Goal: Task Accomplishment & Management: Manage account settings

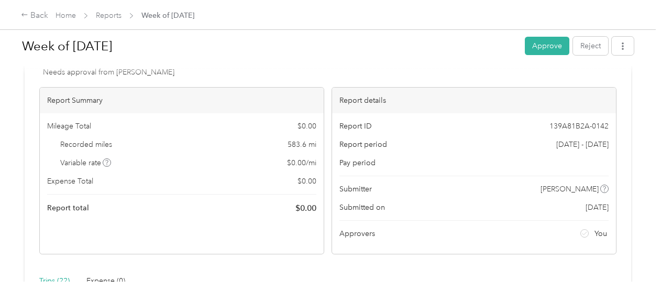
scroll to position [157, 0]
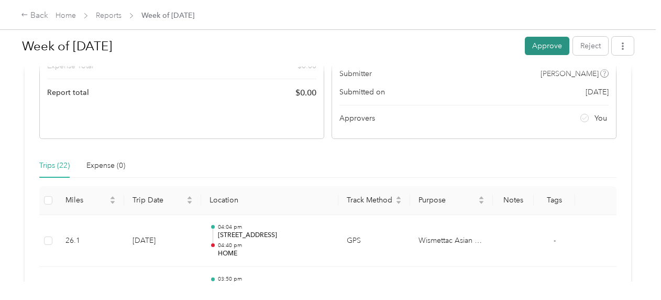
click at [529, 45] on button "Approve" at bounding box center [547, 46] width 45 height 18
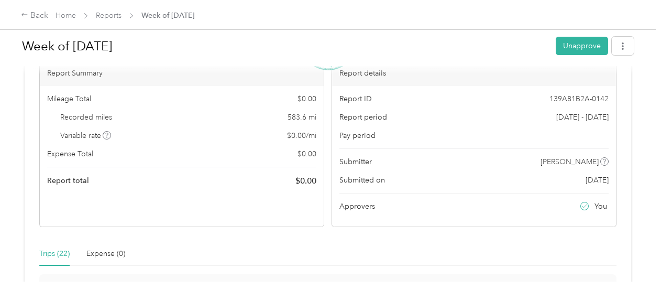
scroll to position [0, 0]
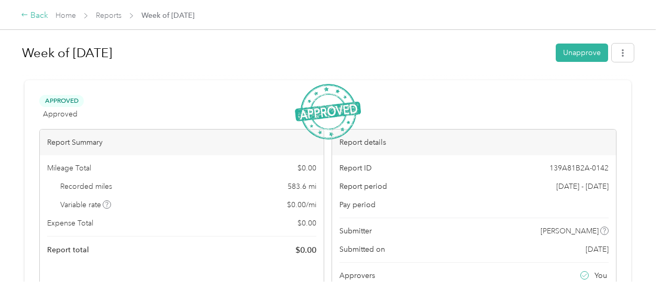
click at [35, 17] on div "Back" at bounding box center [34, 15] width 27 height 13
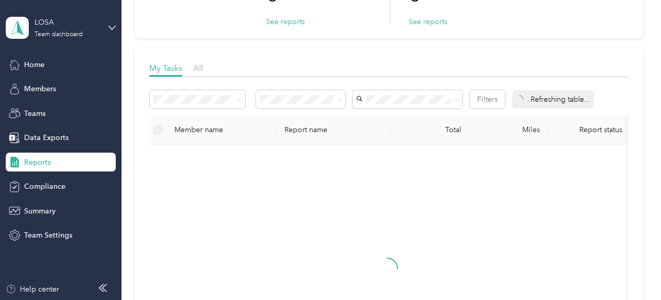
scroll to position [157, 0]
